Goal: Information Seeking & Learning: Learn about a topic

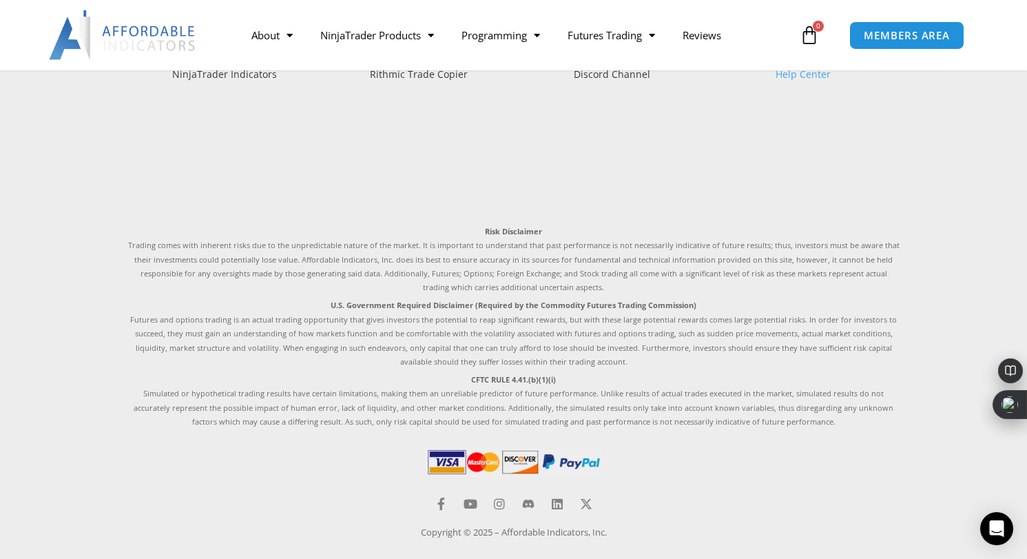
scroll to position [4041, 0]
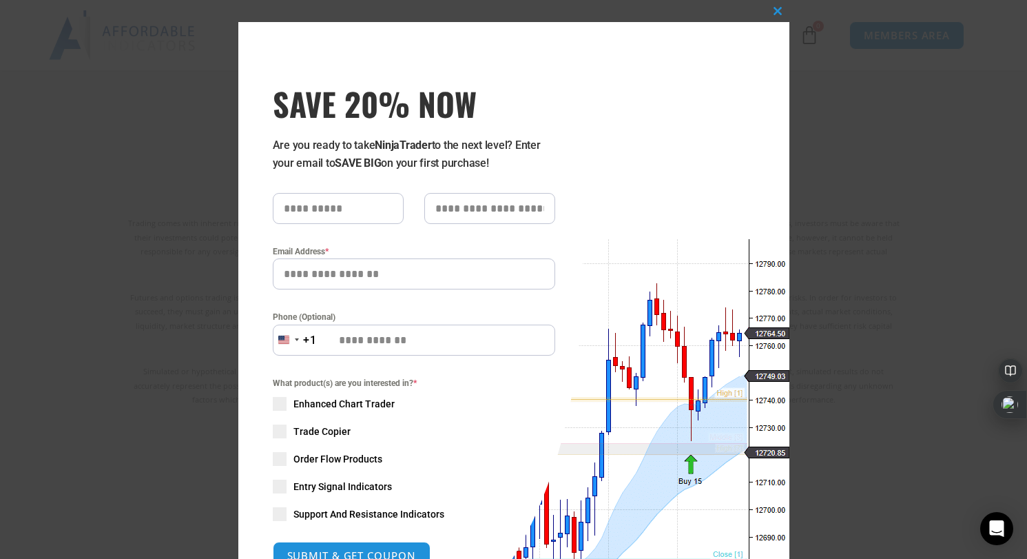
click at [212, 231] on div "Close this module SAVE 20% NOW Are you ready to take NinjaTrader to the next le…" at bounding box center [513, 279] width 1027 height 559
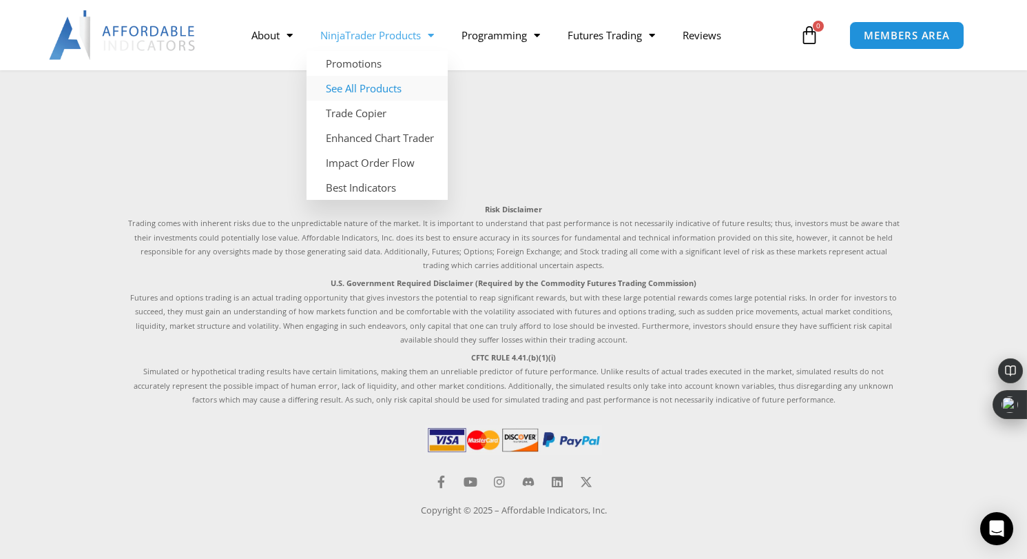
click at [377, 81] on link "See All Products" at bounding box center [377, 88] width 141 height 25
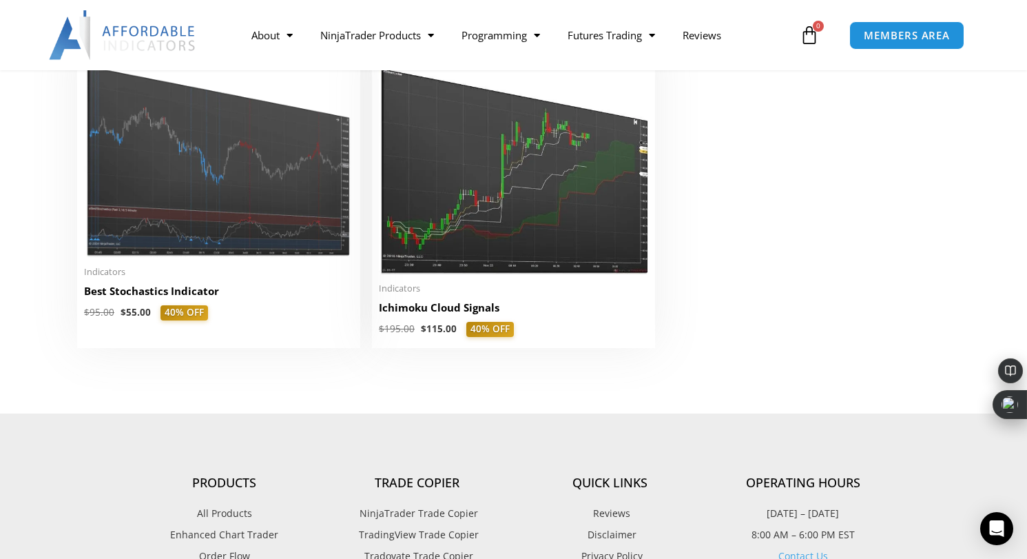
scroll to position [3226, 0]
